Goal: Information Seeking & Learning: Learn about a topic

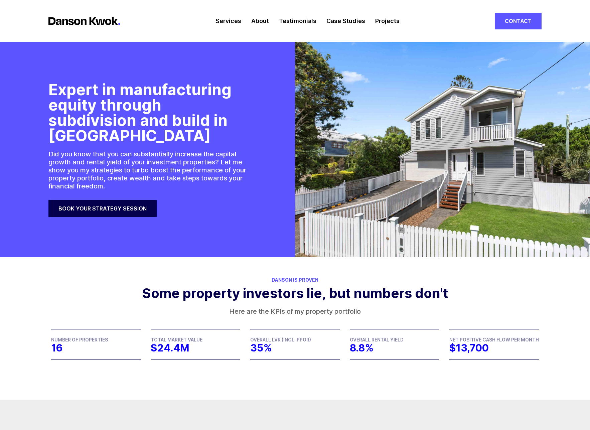
click at [101, 209] on link "Book your strategy session" at bounding box center [102, 208] width 108 height 17
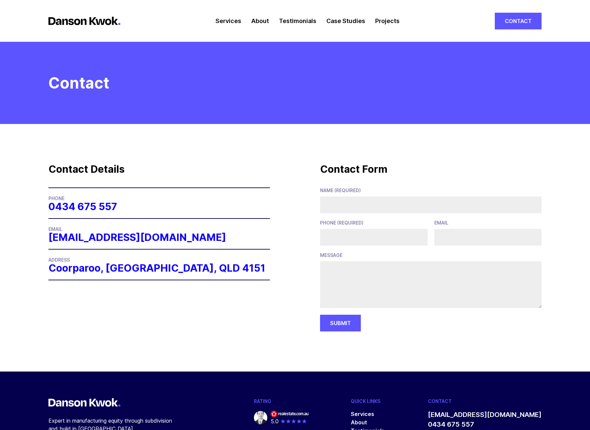
click at [230, 22] on link "Services" at bounding box center [228, 21] width 26 height 42
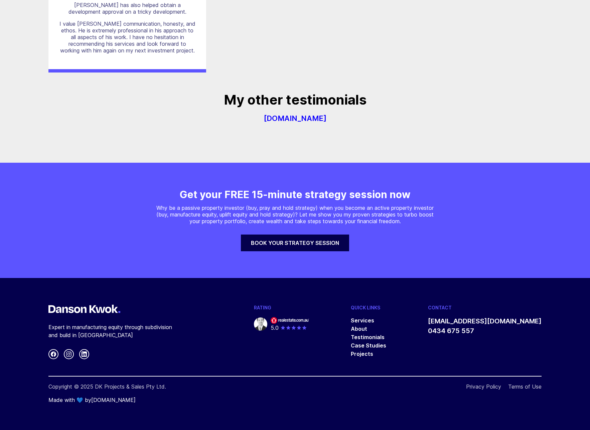
scroll to position [1275, 0]
click at [127, 401] on link "[DOMAIN_NAME]" at bounding box center [113, 400] width 44 height 7
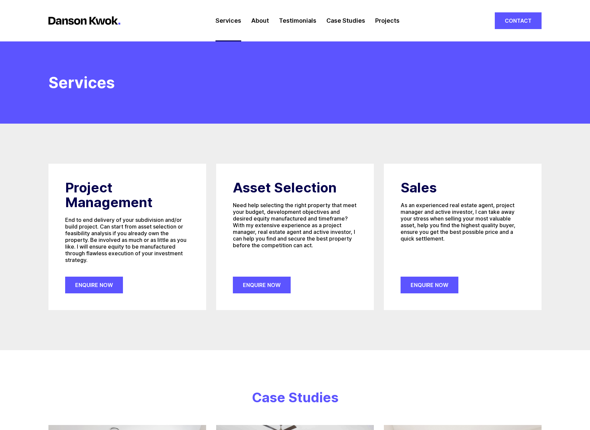
scroll to position [0, 0]
click at [108, 287] on link "Enquire Now" at bounding box center [94, 285] width 58 height 17
click at [271, 289] on link "Enquire Now" at bounding box center [262, 285] width 58 height 17
click at [415, 287] on link "Enquire Now" at bounding box center [430, 285] width 58 height 17
click at [264, 24] on link "About" at bounding box center [260, 21] width 18 height 42
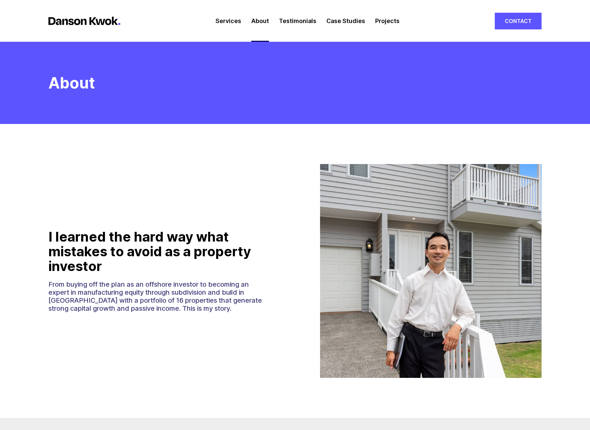
click at [298, 18] on link "Testimonials" at bounding box center [297, 21] width 37 height 42
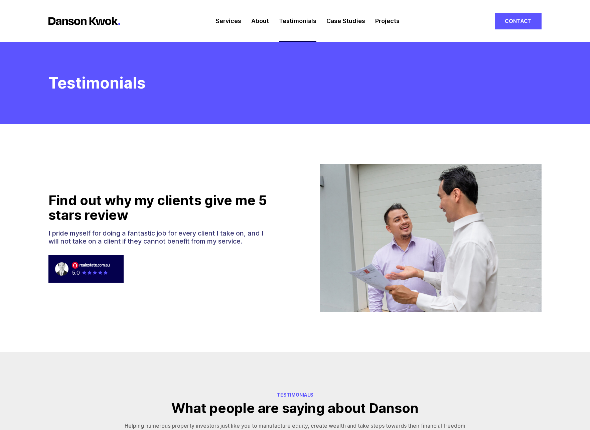
click at [329, 26] on link "Case Studies" at bounding box center [345, 21] width 39 height 42
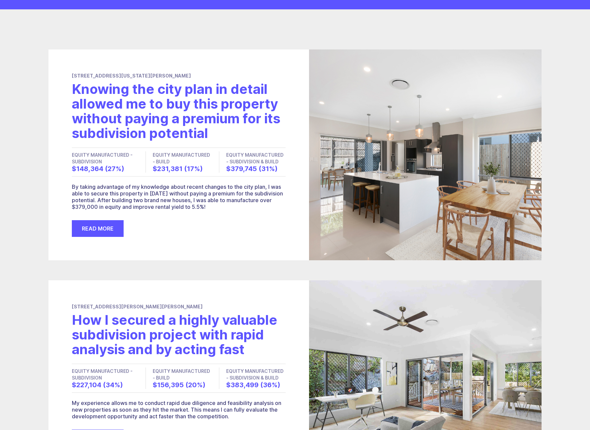
scroll to position [335, 0]
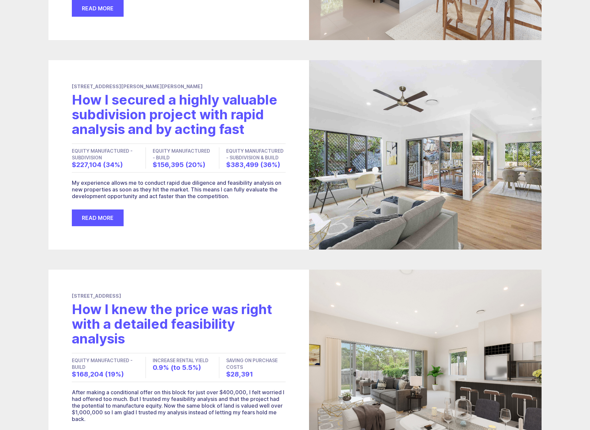
click at [101, 218] on link "Read More" at bounding box center [98, 217] width 52 height 17
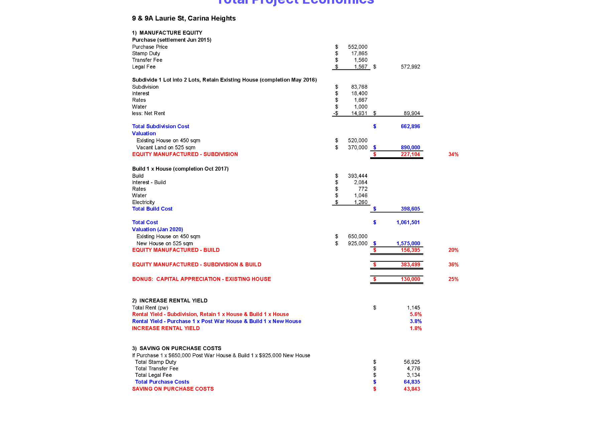
scroll to position [1280, 0]
click at [448, 248] on img at bounding box center [295, 205] width 334 height 383
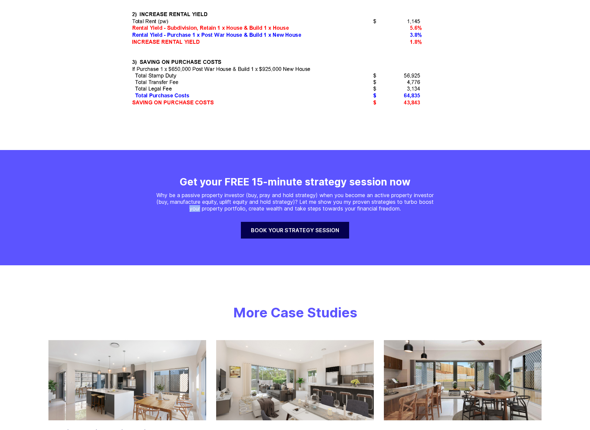
scroll to position [1418, 0]
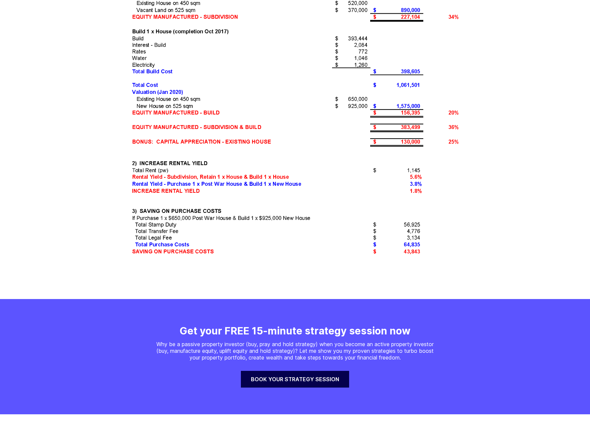
click at [427, 255] on section "Total Project Economics" at bounding box center [295, 56] width 590 height 485
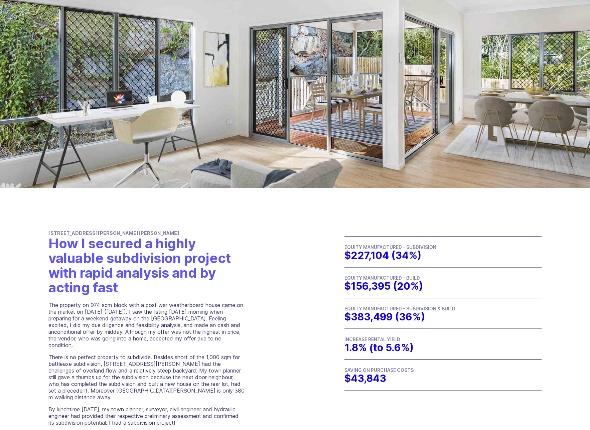
scroll to position [209, 0]
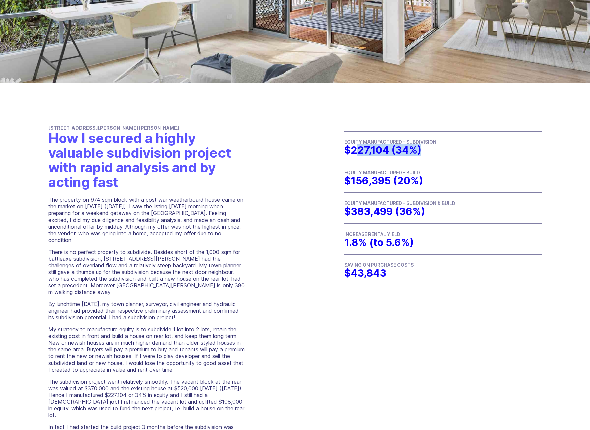
drag, startPoint x: 358, startPoint y: 152, endPoint x: 446, endPoint y: 147, distance: 88.3
click at [446, 147] on dd "$227,104 (34%)" at bounding box center [442, 150] width 197 height 10
drag, startPoint x: 421, startPoint y: 186, endPoint x: 331, endPoint y: 185, distance: 90.2
click at [331, 185] on section "[STREET_ADDRESS][PERSON_NAME][PERSON_NAME] a highly valuable subdivision projec…" at bounding box center [295, 390] width 590 height 612
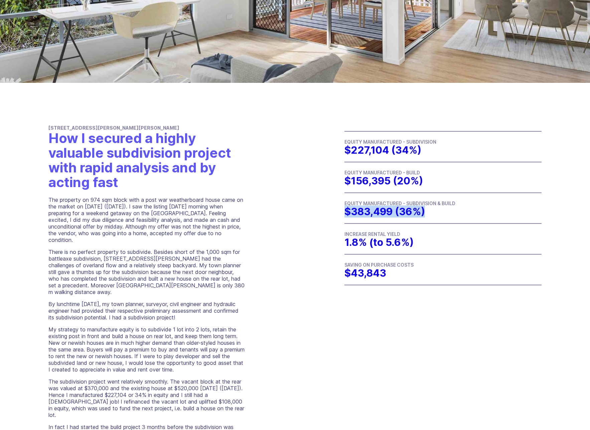
drag, startPoint x: 439, startPoint y: 212, endPoint x: 347, endPoint y: 214, distance: 92.5
click at [347, 214] on dd "$383,499 (36%)" at bounding box center [442, 211] width 197 height 10
click at [350, 223] on div at bounding box center [442, 223] width 197 height 1
drag, startPoint x: 372, startPoint y: 274, endPoint x: 333, endPoint y: 279, distance: 39.1
click at [333, 279] on section "[STREET_ADDRESS][PERSON_NAME][PERSON_NAME] a highly valuable subdivision projec…" at bounding box center [295, 390] width 590 height 612
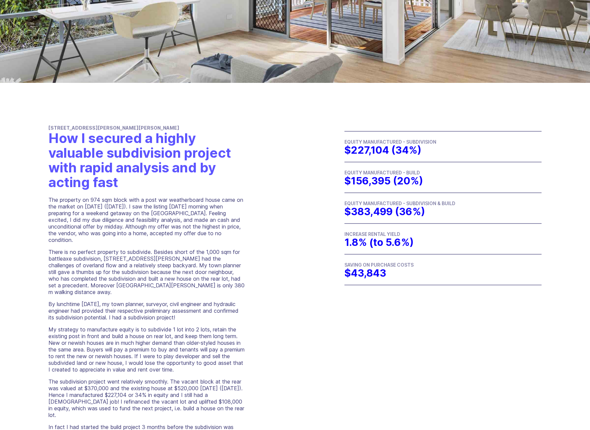
click at [347, 277] on span "$43,843" at bounding box center [365, 273] width 42 height 12
drag, startPoint x: 355, startPoint y: 273, endPoint x: 385, endPoint y: 273, distance: 30.4
click at [385, 273] on span "$43,843" at bounding box center [365, 273] width 42 height 12
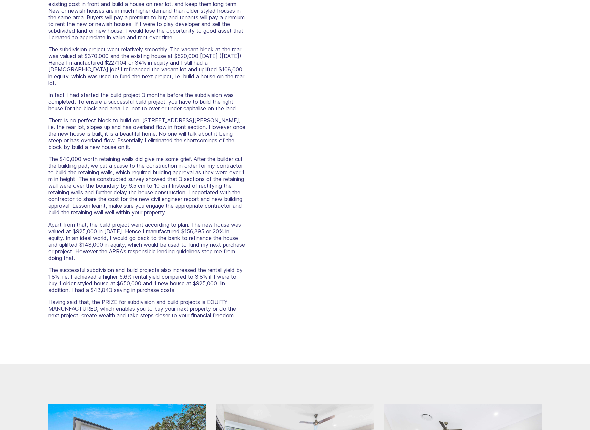
scroll to position [541, 0]
drag, startPoint x: 53, startPoint y: 218, endPoint x: 187, endPoint y: 217, distance: 134.0
click at [187, 221] on p "Apart from that, the build project went according to plan. The new house was va…" at bounding box center [146, 241] width 197 height 40
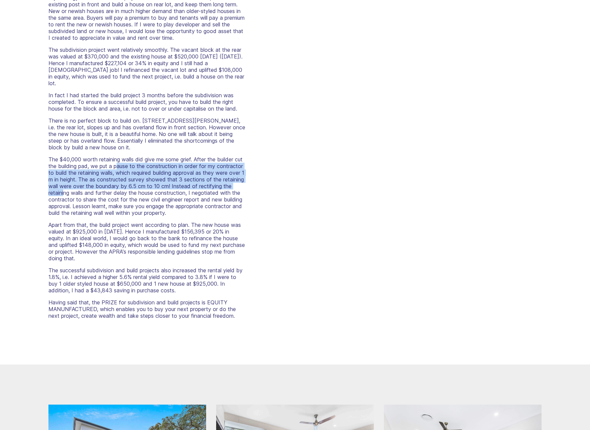
drag, startPoint x: 129, startPoint y: 150, endPoint x: 127, endPoint y: 181, distance: 31.8
click at [127, 181] on p "The $40,000 worth retaining walls did give me some grief. After the builder cut…" at bounding box center [146, 186] width 197 height 60
click at [132, 172] on p "The $40,000 worth retaining walls did give me some grief. After the builder cut…" at bounding box center [146, 186] width 197 height 60
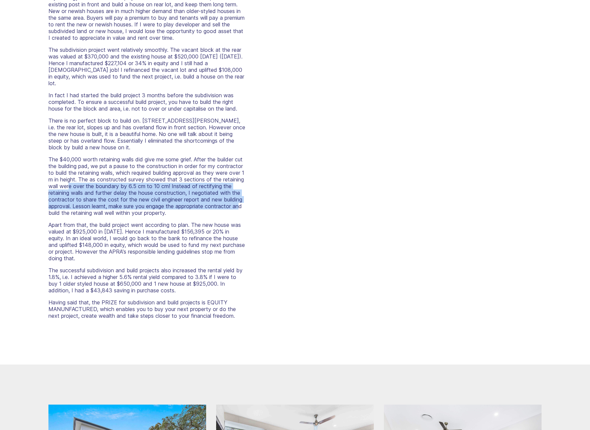
drag, startPoint x: 132, startPoint y: 172, endPoint x: 143, endPoint y: 202, distance: 32.4
click at [143, 202] on p "The $40,000 worth retaining walls did give me some grief. After the builder cut…" at bounding box center [146, 186] width 197 height 60
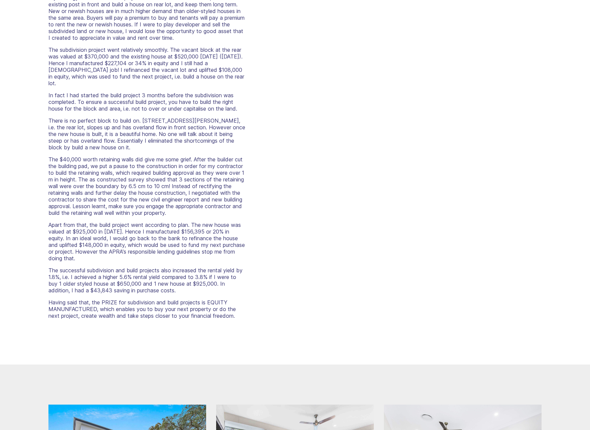
click at [131, 204] on p "The $40,000 worth retaining walls did give me some grief. After the builder cut…" at bounding box center [146, 186] width 197 height 60
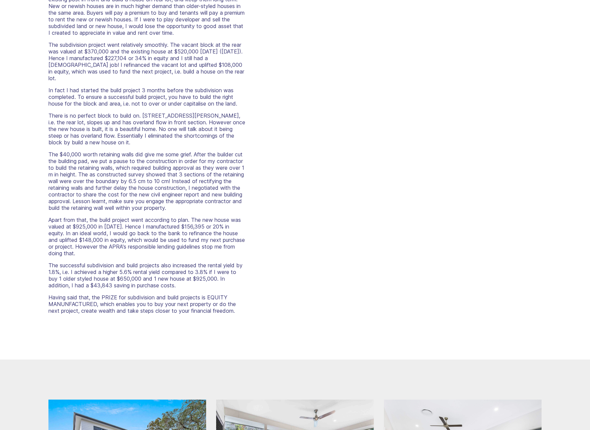
scroll to position [546, 0]
drag, startPoint x: 105, startPoint y: 245, endPoint x: 99, endPoint y: 237, distance: 9.8
click at [99, 237] on p "Apart from that, the build project went according to plan. The new house was va…" at bounding box center [146, 236] width 197 height 40
click at [101, 245] on p "Apart from that, the build project went according to plan. The new house was va…" at bounding box center [146, 236] width 197 height 40
drag, startPoint x: 101, startPoint y: 246, endPoint x: 99, endPoint y: 238, distance: 8.1
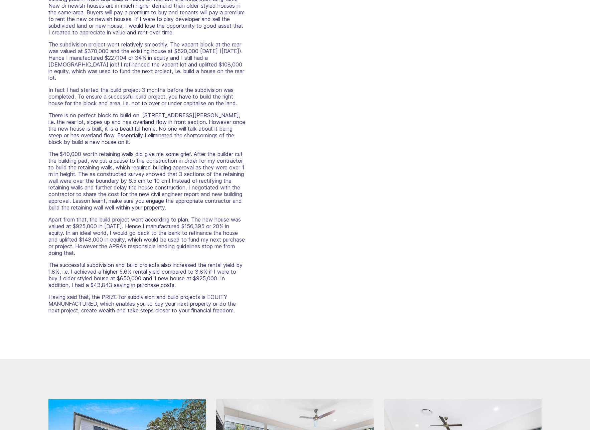
click at [99, 238] on p "Apart from that, the build project went according to plan. The new house was va…" at bounding box center [146, 236] width 197 height 40
click at [110, 249] on p "Apart from that, the build project went according to plan. The new house was va…" at bounding box center [146, 236] width 197 height 40
drag, startPoint x: 108, startPoint y: 248, endPoint x: 99, endPoint y: 240, distance: 11.6
click at [99, 240] on p "Apart from that, the build project went according to plan. The new house was va…" at bounding box center [146, 236] width 197 height 40
click at [109, 250] on div "The property on 974 sqm block with a post war weatherboard house came on the ma…" at bounding box center [146, 86] width 197 height 454
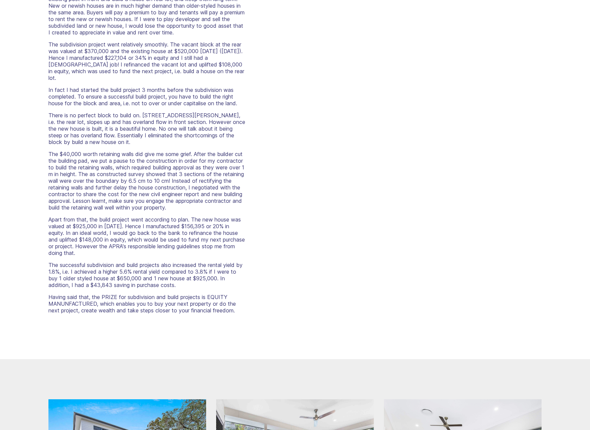
drag, startPoint x: 108, startPoint y: 249, endPoint x: 99, endPoint y: 239, distance: 13.7
click at [99, 239] on p "Apart from that, the build project went according to plan. The new house was va…" at bounding box center [146, 236] width 197 height 40
drag, startPoint x: 125, startPoint y: 264, endPoint x: 132, endPoint y: 265, distance: 7.2
click at [132, 265] on p "The successful subdivision and build projects also increased the rental yield b…" at bounding box center [146, 275] width 197 height 27
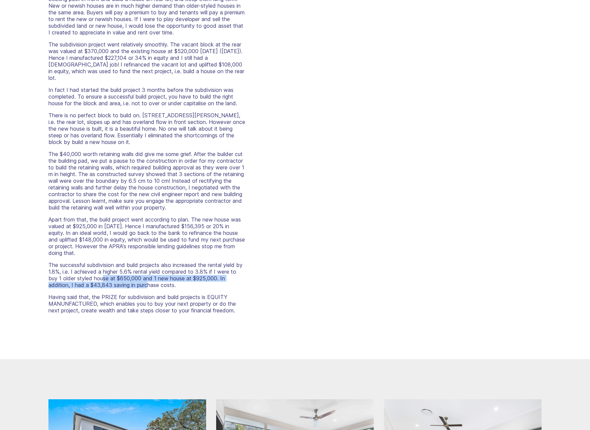
drag, startPoint x: 106, startPoint y: 273, endPoint x: 148, endPoint y: 276, distance: 41.9
click at [148, 276] on p "The successful subdivision and build projects also increased the rental yield b…" at bounding box center [146, 275] width 197 height 27
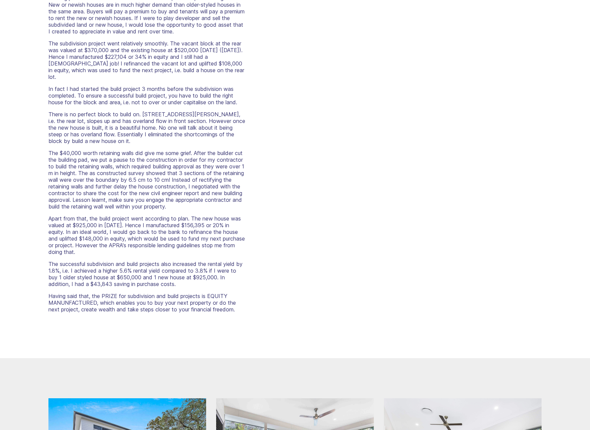
scroll to position [548, 0]
drag, startPoint x: 95, startPoint y: 279, endPoint x: 171, endPoint y: 282, distance: 76.9
click at [170, 282] on div "The property on 974 sqm block with a post war weatherboard house came on the ma…" at bounding box center [146, 85] width 197 height 454
click at [180, 280] on p "The successful subdivision and build projects also increased the rental yield b…" at bounding box center [146, 273] width 197 height 27
drag, startPoint x: 180, startPoint y: 280, endPoint x: 103, endPoint y: 279, distance: 77.5
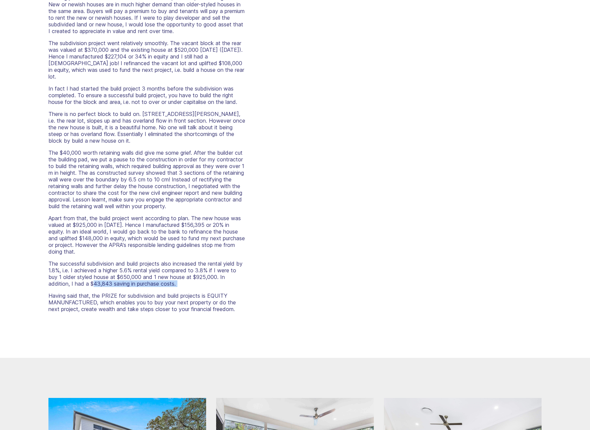
click at [103, 279] on p "The successful subdivision and build projects also increased the rental yield b…" at bounding box center [146, 273] width 197 height 27
click at [112, 279] on p "The successful subdivision and build projects also increased the rental yield b…" at bounding box center [146, 273] width 197 height 27
drag, startPoint x: 112, startPoint y: 279, endPoint x: 95, endPoint y: 277, distance: 17.5
click at [95, 277] on p "The successful subdivision and build projects also increased the rental yield b…" at bounding box center [146, 273] width 197 height 27
click at [113, 292] on p "Having said that, the PRIZE for subdivision and build projects is EQUITY MANUNF…" at bounding box center [146, 302] width 197 height 20
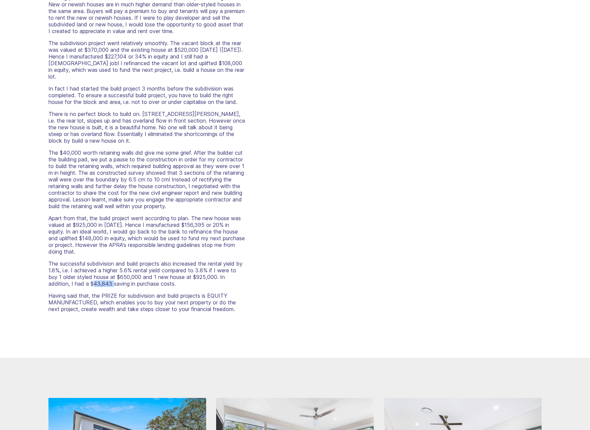
drag, startPoint x: 113, startPoint y: 278, endPoint x: 94, endPoint y: 279, distance: 19.1
click at [94, 279] on p "The successful subdivision and build projects also increased the rental yield b…" at bounding box center [146, 273] width 197 height 27
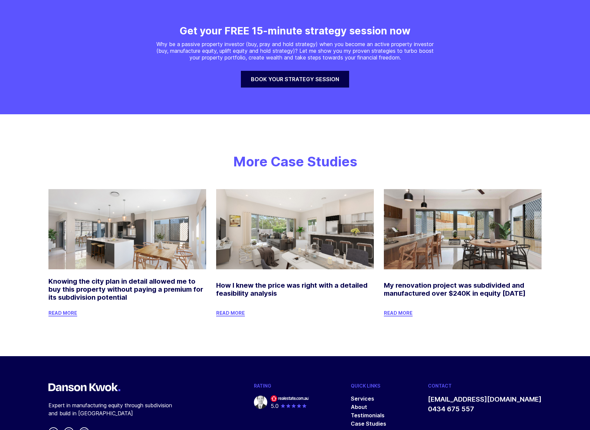
scroll to position [1791, 0]
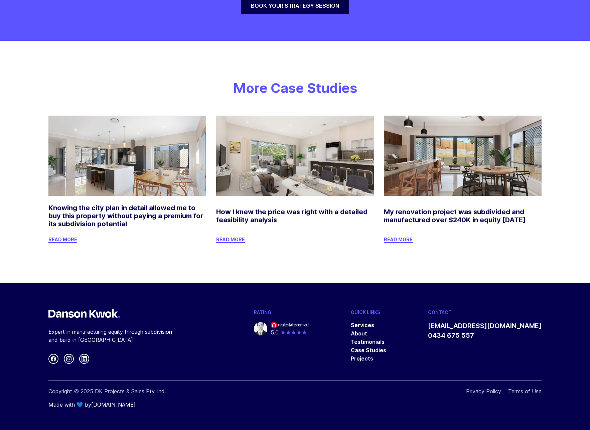
click at [267, 327] on img at bounding box center [260, 328] width 13 height 13
